Goal: Transaction & Acquisition: Download file/media

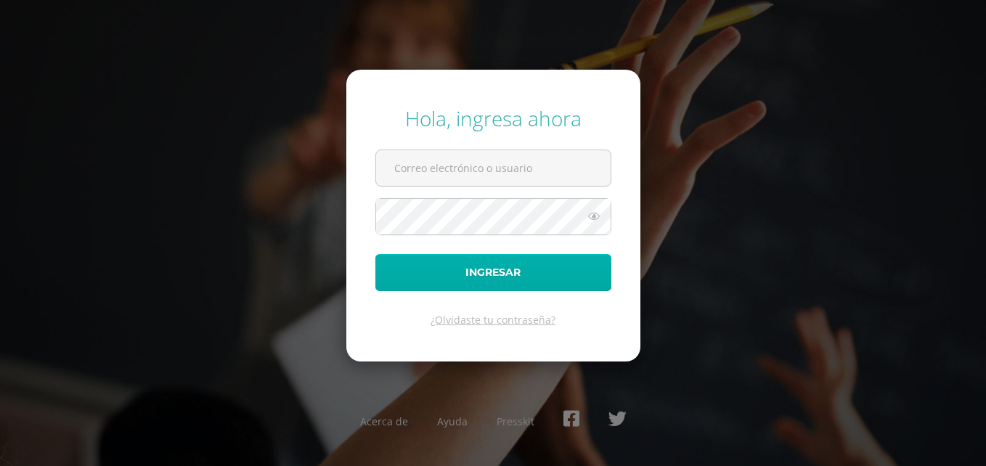
type input "josseline.paredes@colegiost.edu.gt"
click at [444, 271] on button "Ingresar" at bounding box center [493, 272] width 236 height 37
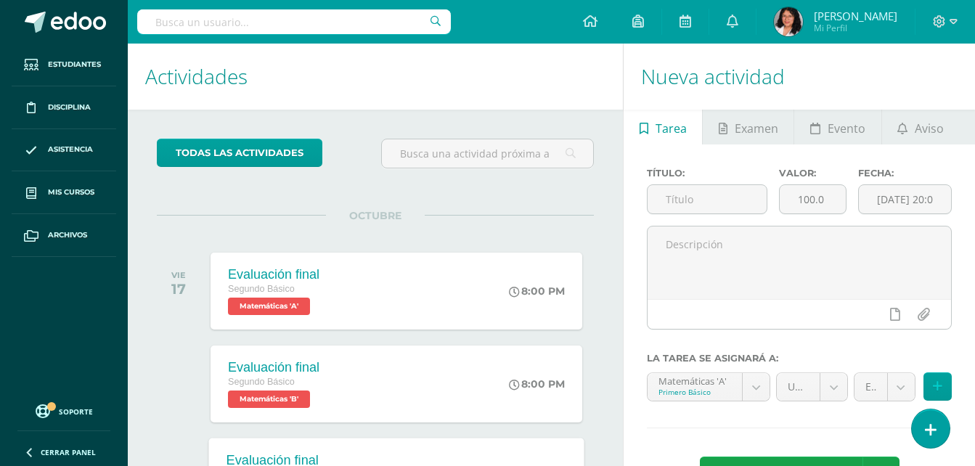
scroll to position [225, 0]
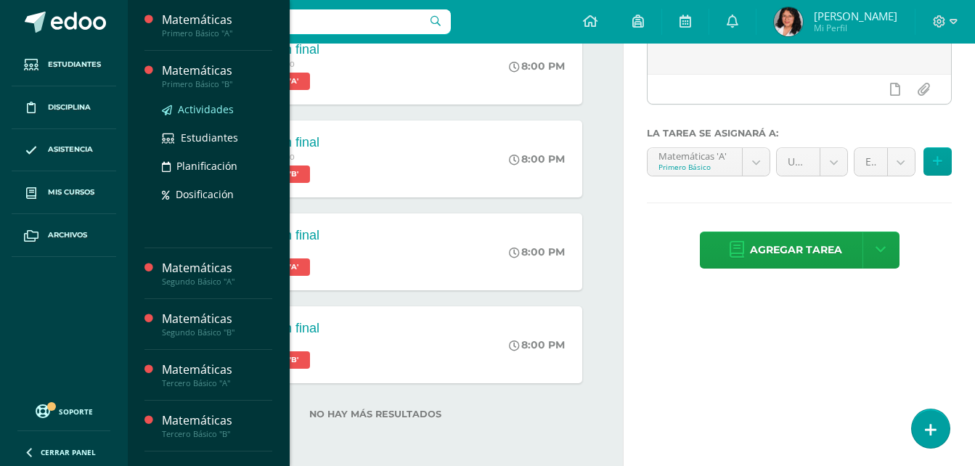
click at [206, 115] on span "Actividades" at bounding box center [206, 109] width 56 height 14
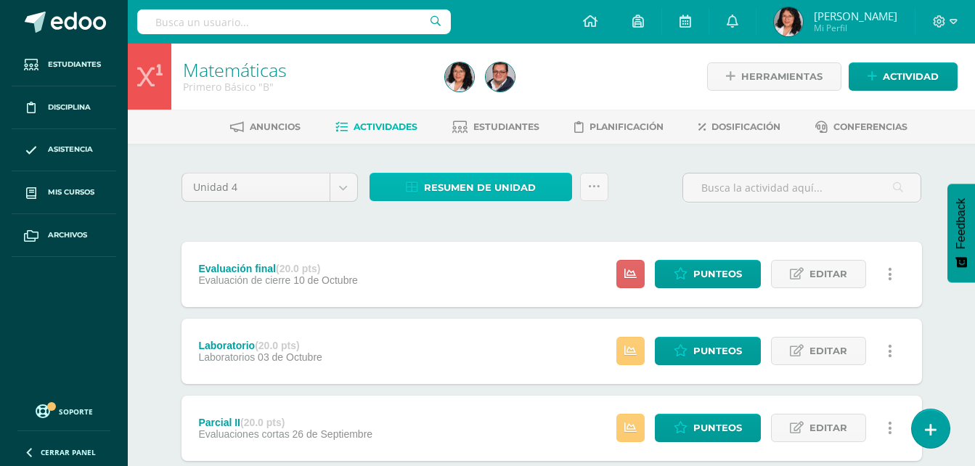
click at [453, 195] on span "Resumen de unidad" at bounding box center [480, 187] width 112 height 27
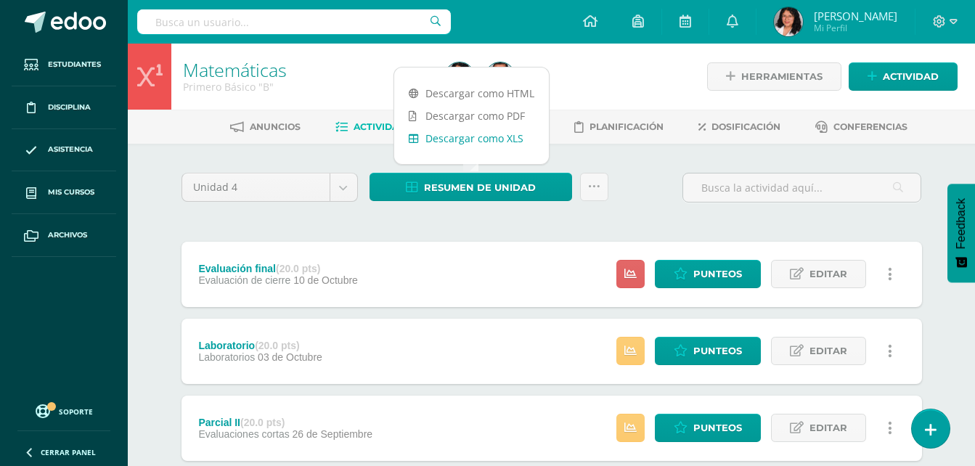
click at [458, 139] on link "Descargar como XLS" at bounding box center [471, 138] width 155 height 23
click at [339, 187] on body "Estudiantes Disciplina Asistencia Mis cursos Archivos Soporte Ayuda Reportar un…" at bounding box center [487, 394] width 975 height 788
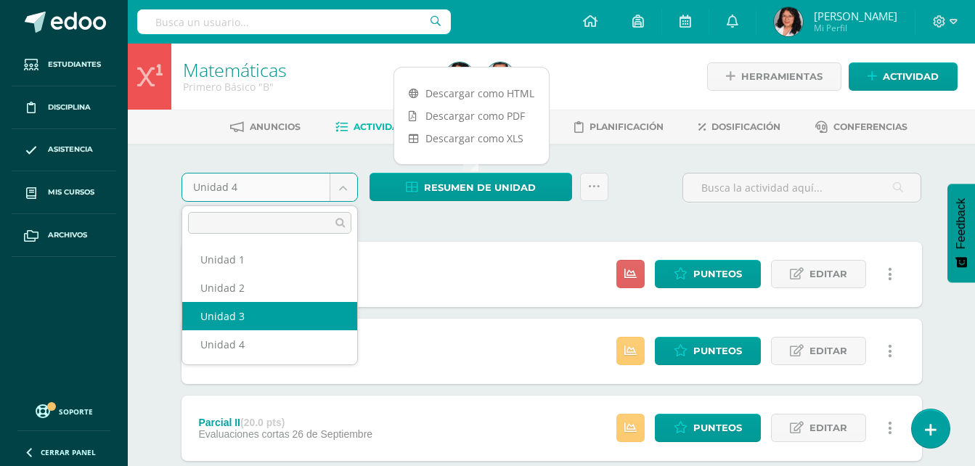
select select "Unidad 3"
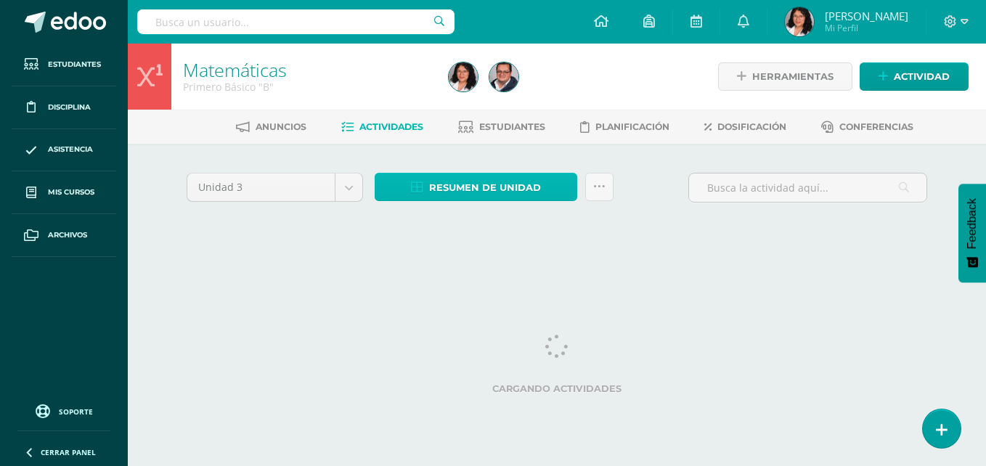
click at [484, 195] on span "Resumen de unidad" at bounding box center [485, 187] width 112 height 27
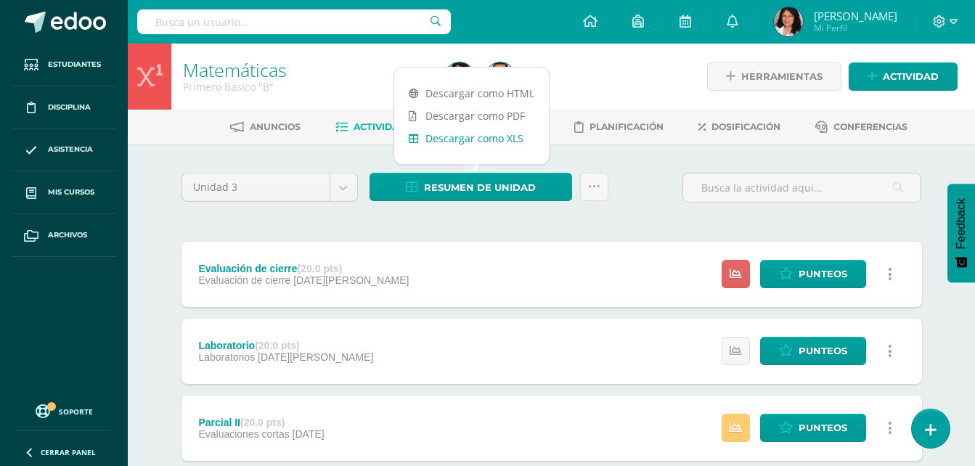
click at [425, 136] on link "Descargar como XLS" at bounding box center [471, 138] width 155 height 23
click at [634, 208] on div "Unidad 3 Unidad 1 Unidad 2 Unidad 3 Unidad 4 Resumen de unidad Enviar punteos a…" at bounding box center [552, 193] width 752 height 41
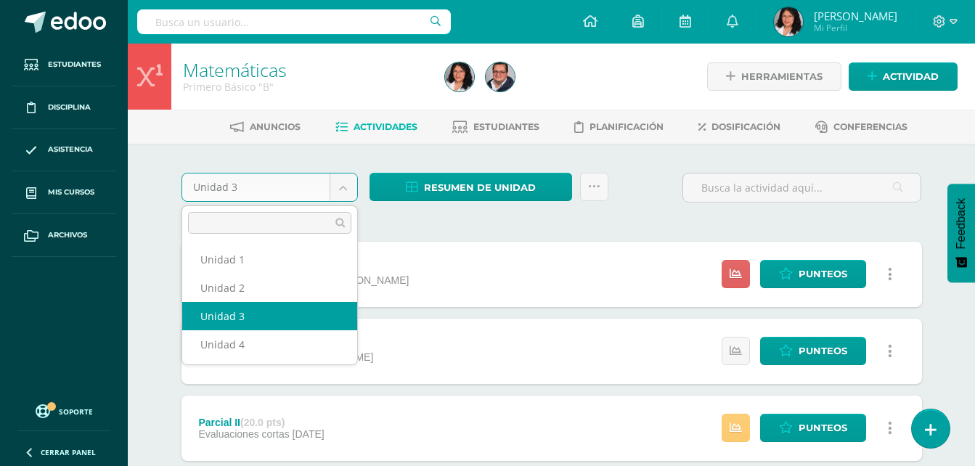
click at [343, 187] on body "Estudiantes Disciplina Asistencia Mis cursos Archivos Soporte Ayuda Reportar un…" at bounding box center [487, 394] width 975 height 788
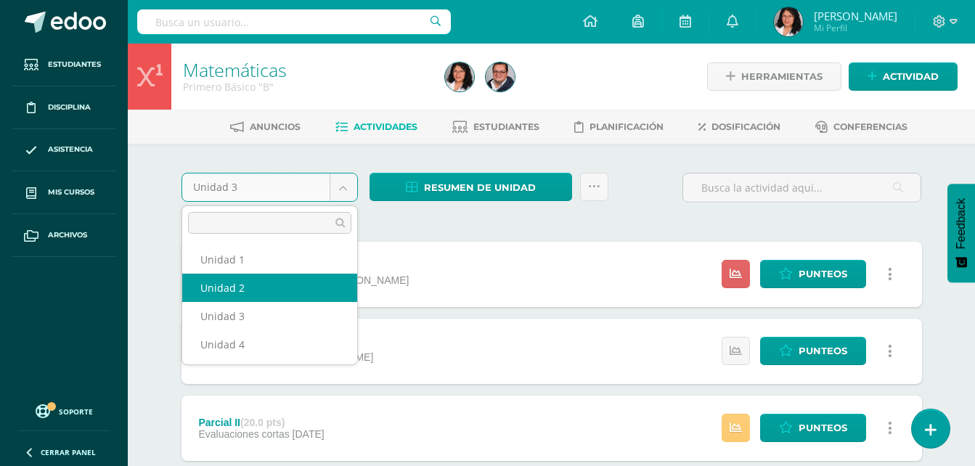
select select "Unidad 2"
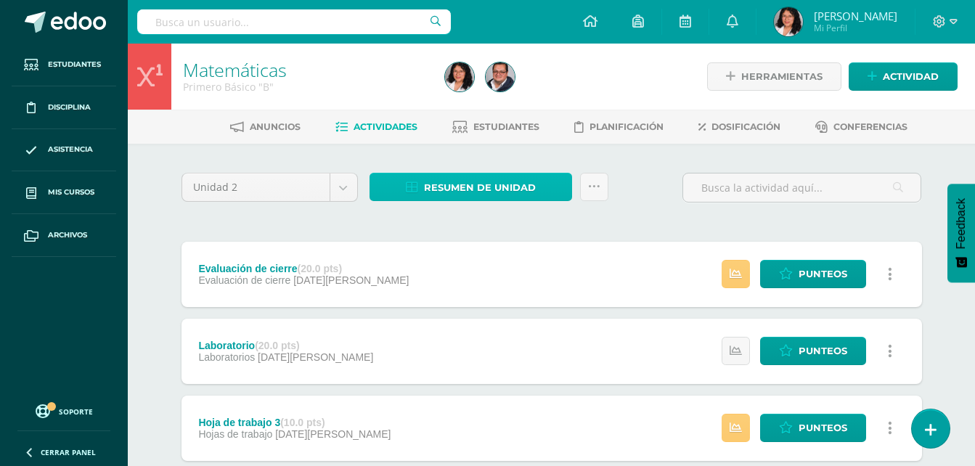
click at [449, 192] on span "Resumen de unidad" at bounding box center [480, 187] width 112 height 27
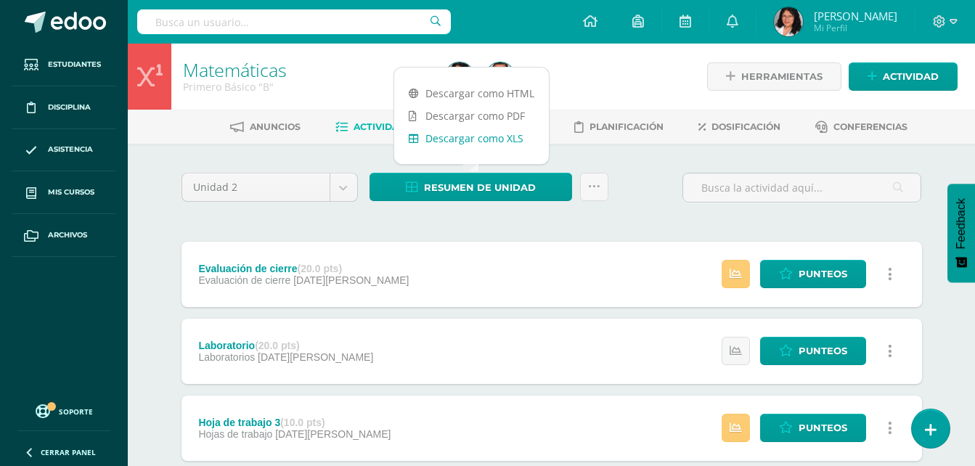
click at [454, 134] on link "Descargar como XLS" at bounding box center [471, 138] width 155 height 23
click at [336, 196] on body "Estudiantes Disciplina Asistencia Mis cursos Archivos Soporte Ayuda Reportar un…" at bounding box center [487, 432] width 975 height 865
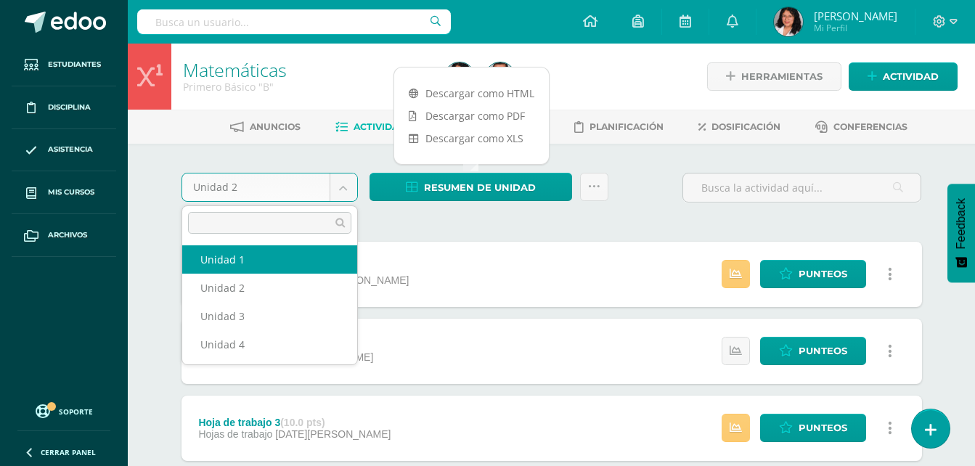
select select "Unidad 1"
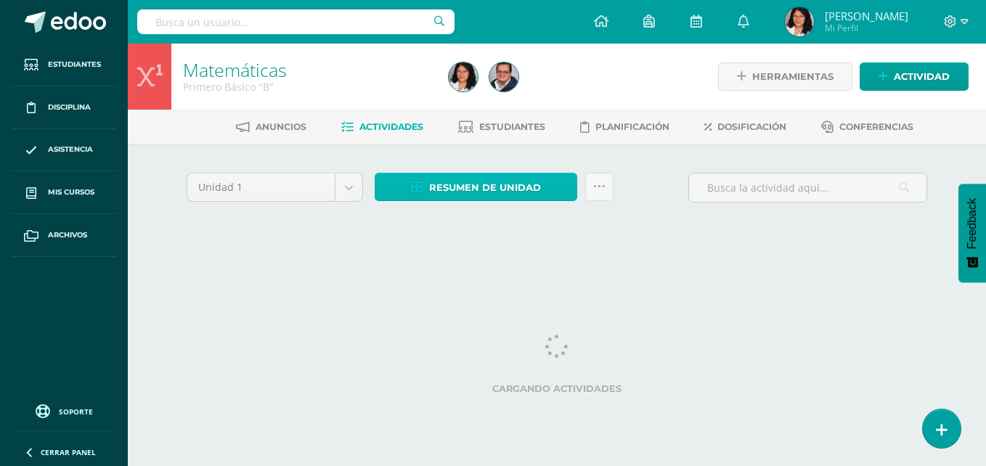
click at [444, 188] on span "Resumen de unidad" at bounding box center [485, 187] width 112 height 27
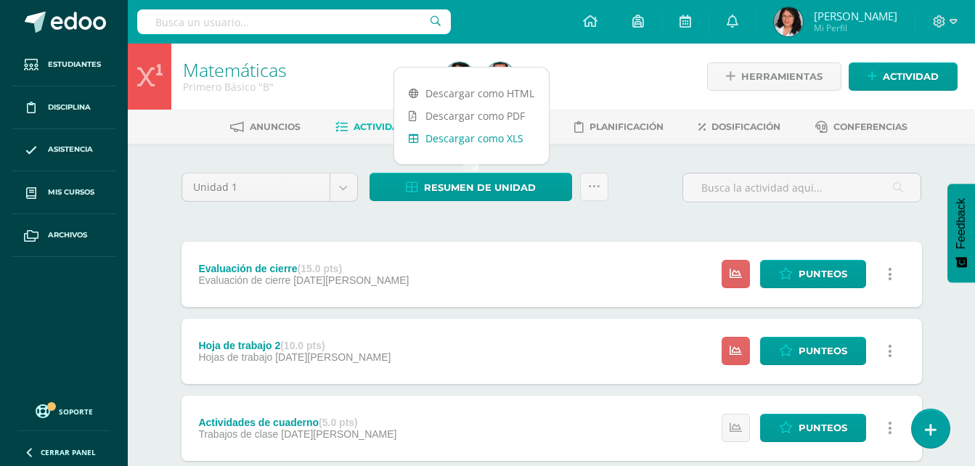
click at [473, 144] on link "Descargar como XLS" at bounding box center [471, 138] width 155 height 23
click at [448, 142] on link "Descargar como XLS" at bounding box center [471, 138] width 155 height 23
